Goal: Answer question/provide support

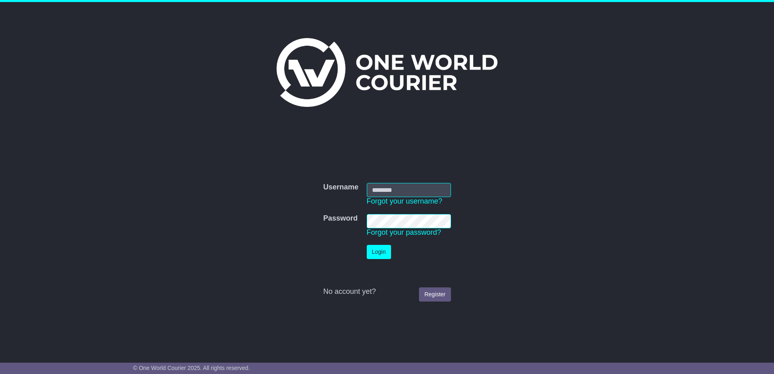
type input "**********"
click at [371, 251] on button "Login" at bounding box center [379, 252] width 24 height 14
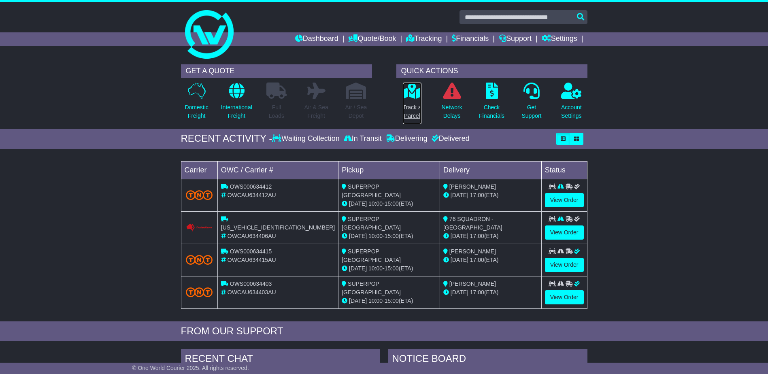
click at [414, 102] on link "Track a Parcel" at bounding box center [411, 103] width 19 height 43
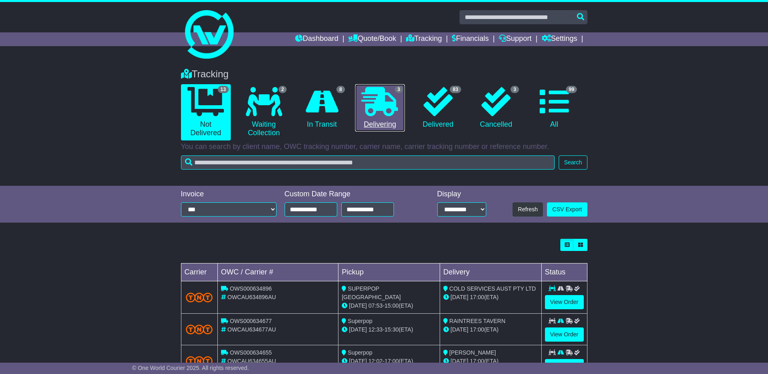
click at [389, 114] on icon at bounding box center [380, 101] width 36 height 29
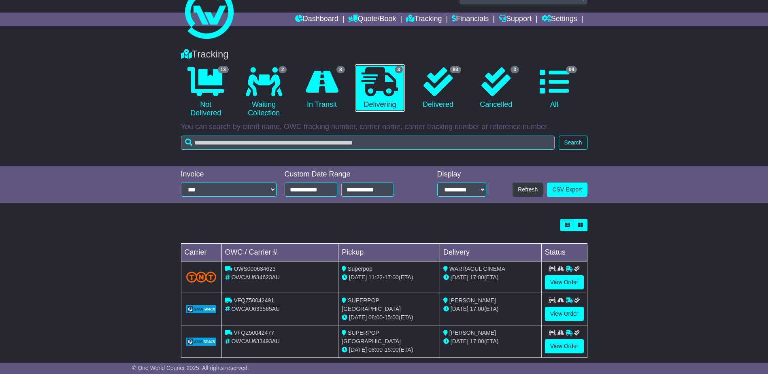
scroll to position [31, 0]
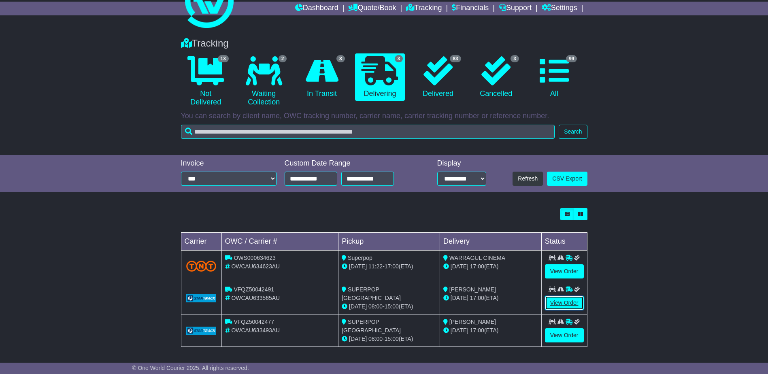
click at [557, 299] on link "View Order" at bounding box center [564, 303] width 39 height 14
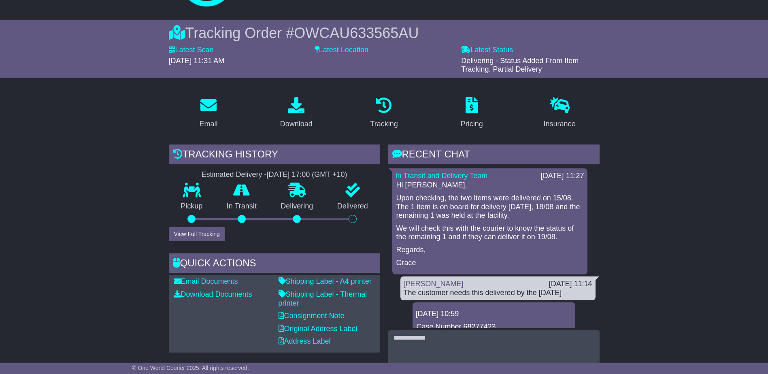
scroll to position [243, 0]
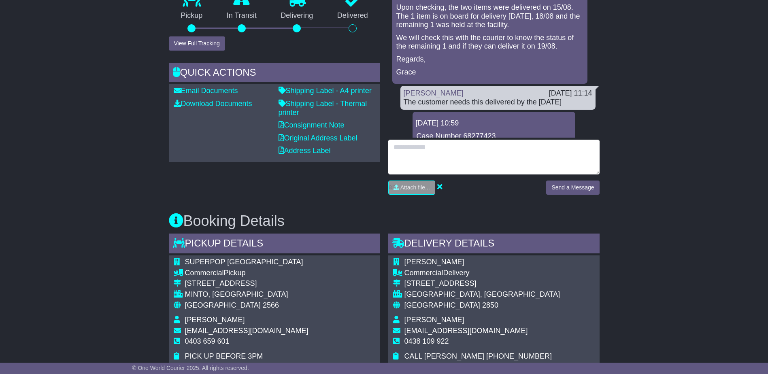
click at [407, 151] on textarea at bounding box center [493, 157] width 211 height 35
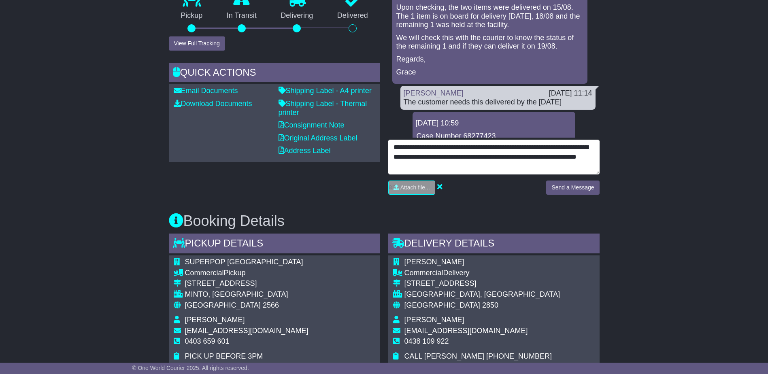
type textarea "**********"
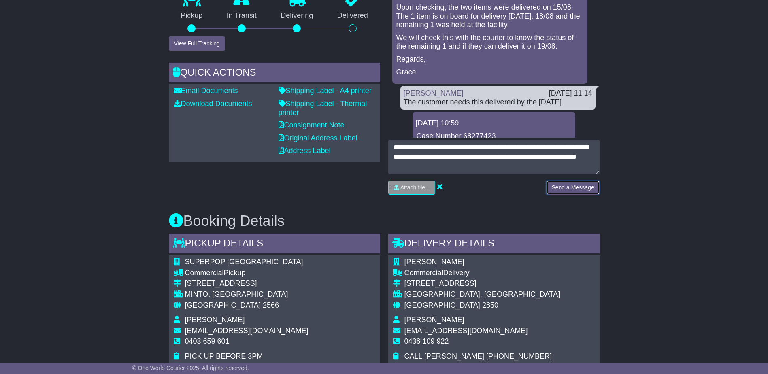
click at [569, 186] on button "Send a Message" at bounding box center [572, 188] width 53 height 14
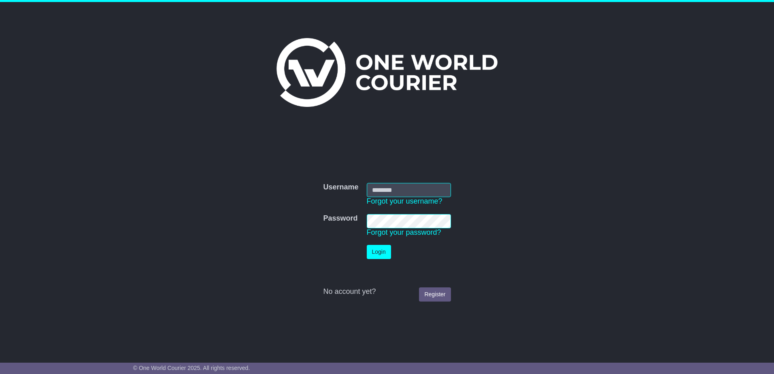
type input "**********"
click at [386, 249] on button "Login" at bounding box center [379, 252] width 24 height 14
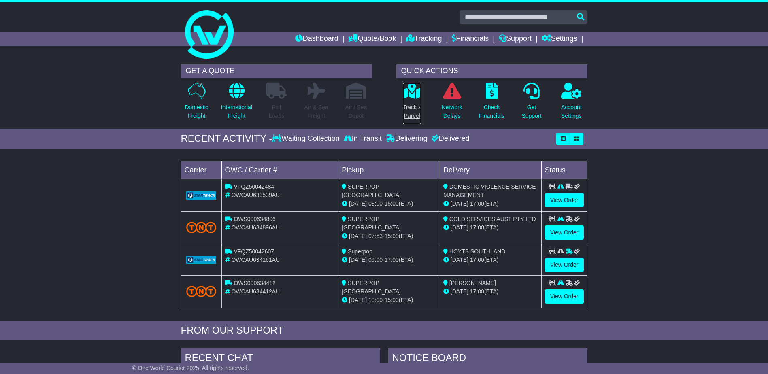
click at [417, 92] on icon at bounding box center [412, 91] width 18 height 16
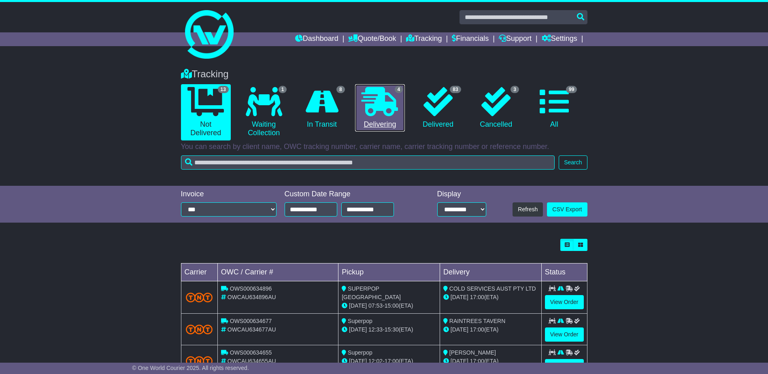
click at [388, 108] on icon at bounding box center [380, 101] width 36 height 29
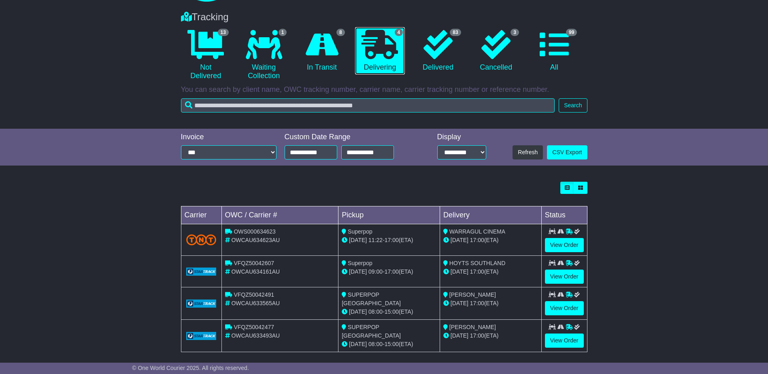
scroll to position [62, 0]
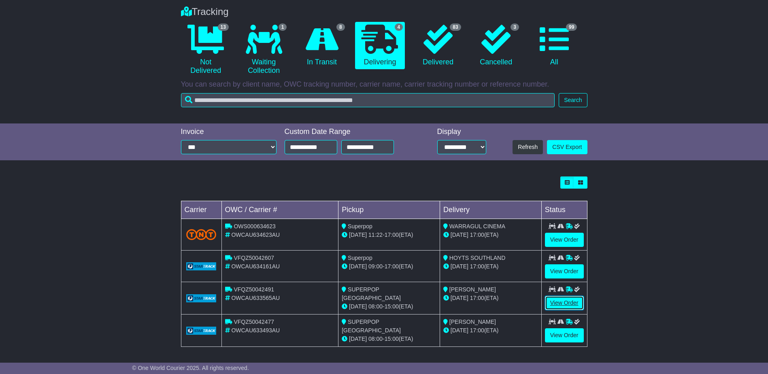
click at [561, 302] on link "View Order" at bounding box center [564, 303] width 39 height 14
